Goal: Task Accomplishment & Management: Manage account settings

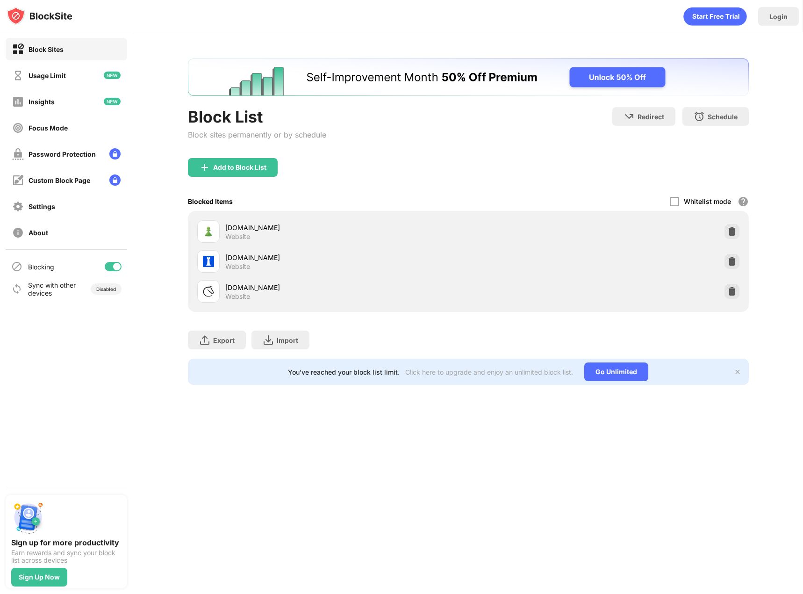
click at [117, 265] on div at bounding box center [116, 266] width 7 height 7
